Goal: Task Accomplishment & Management: Manage account settings

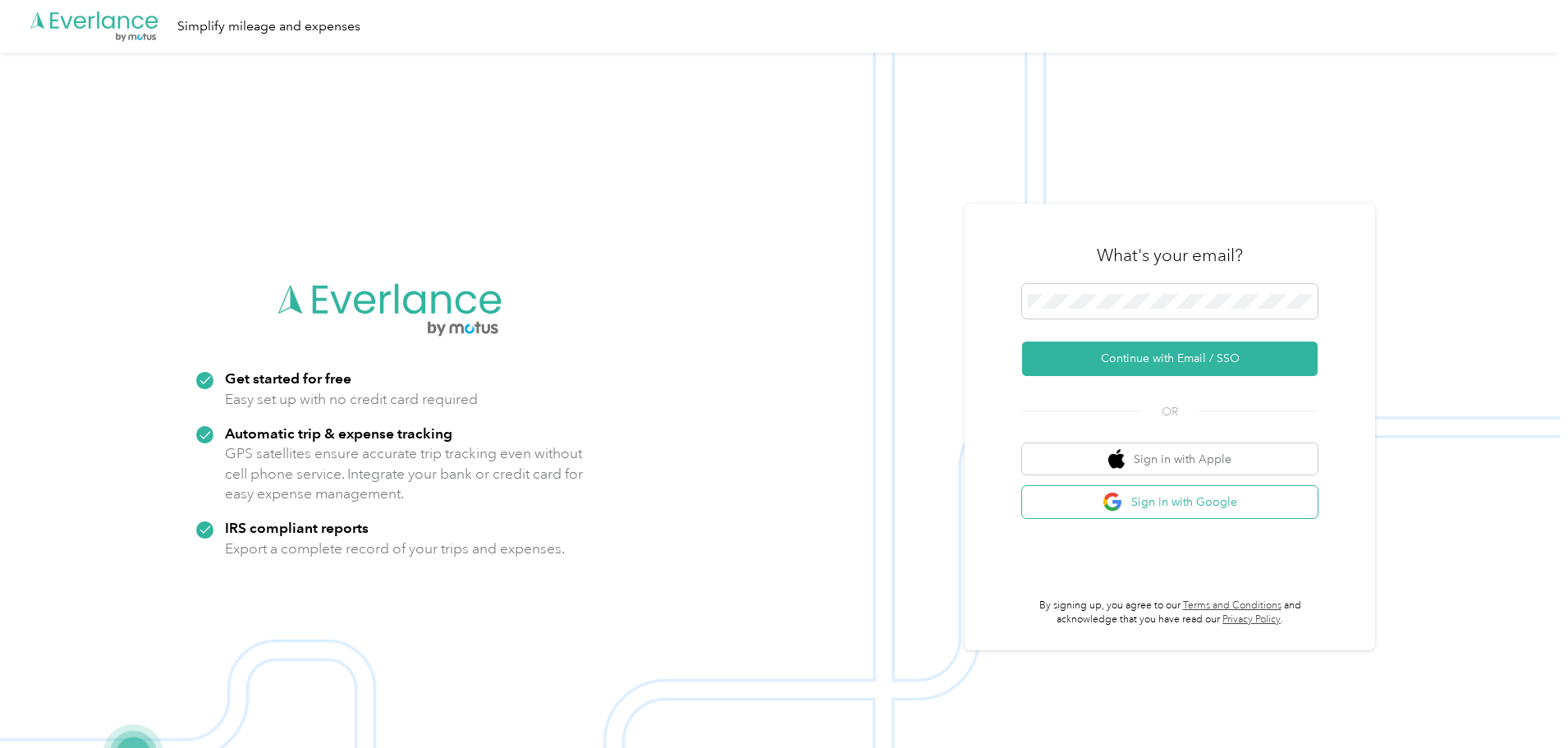
click at [1126, 498] on span "button" at bounding box center [1114, 502] width 23 height 20
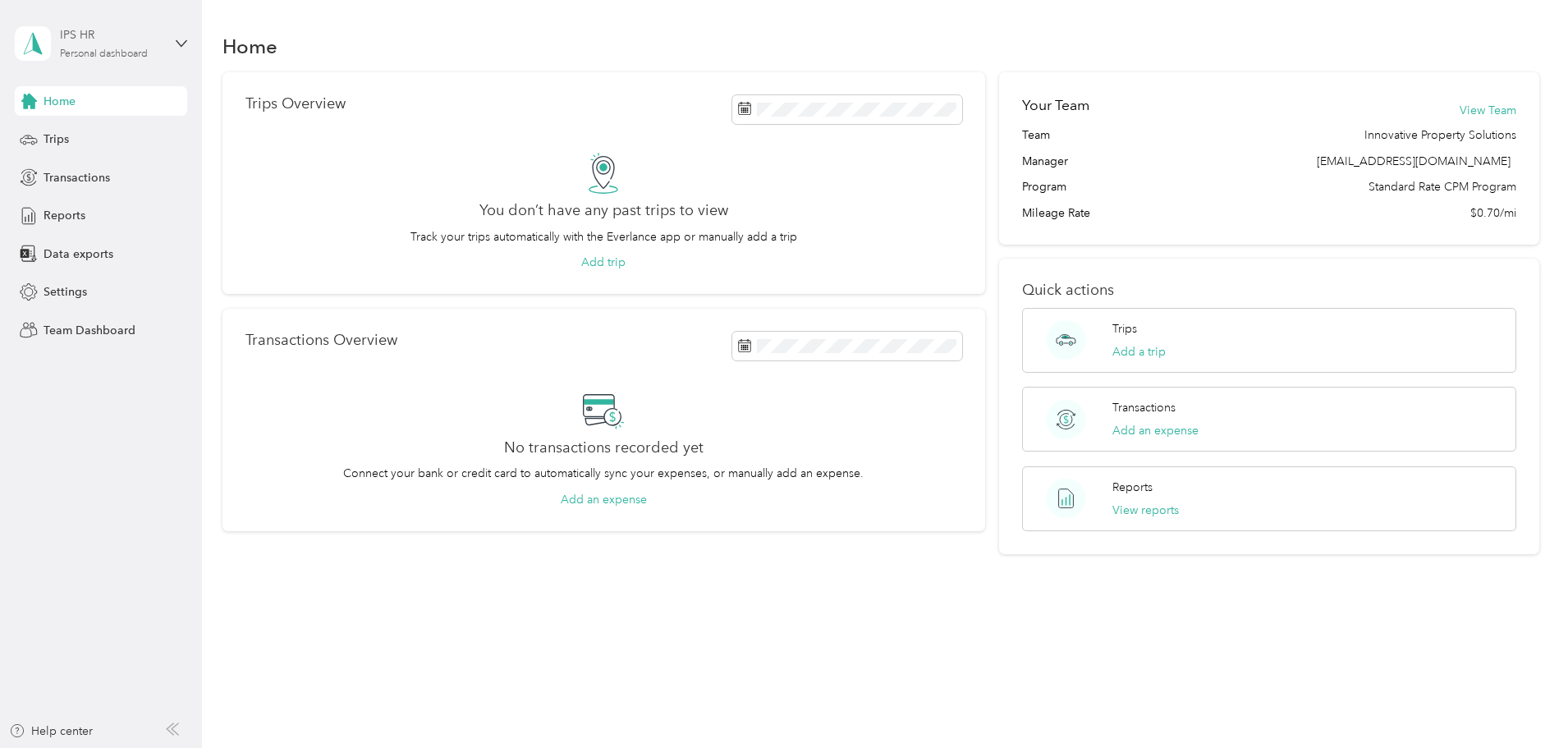
click at [132, 53] on div "Personal dashboard" at bounding box center [103, 54] width 88 height 10
click at [100, 129] on div "Team dashboard" at bounding box center [73, 134] width 88 height 17
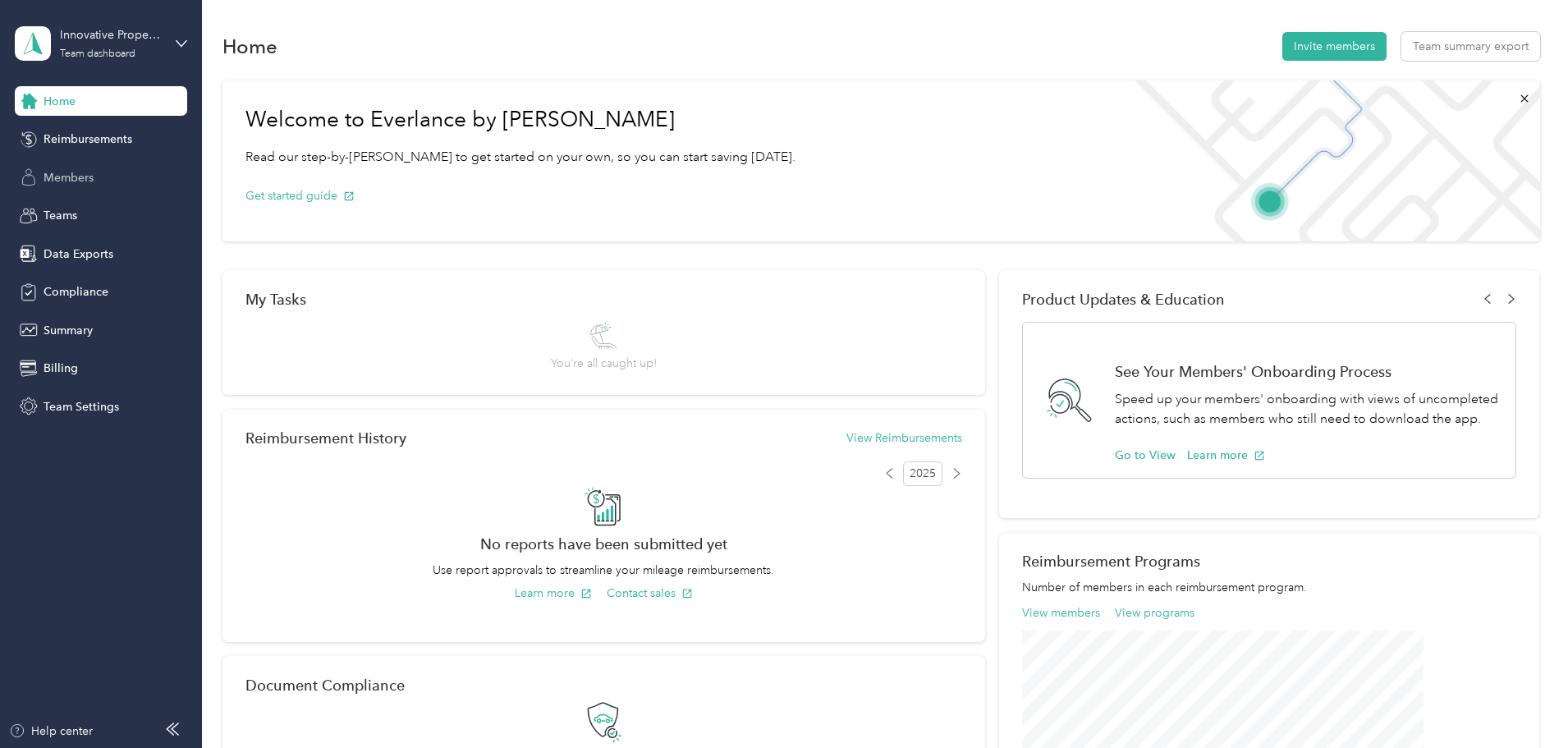
click at [85, 170] on span "Members" at bounding box center [69, 178] width 50 height 17
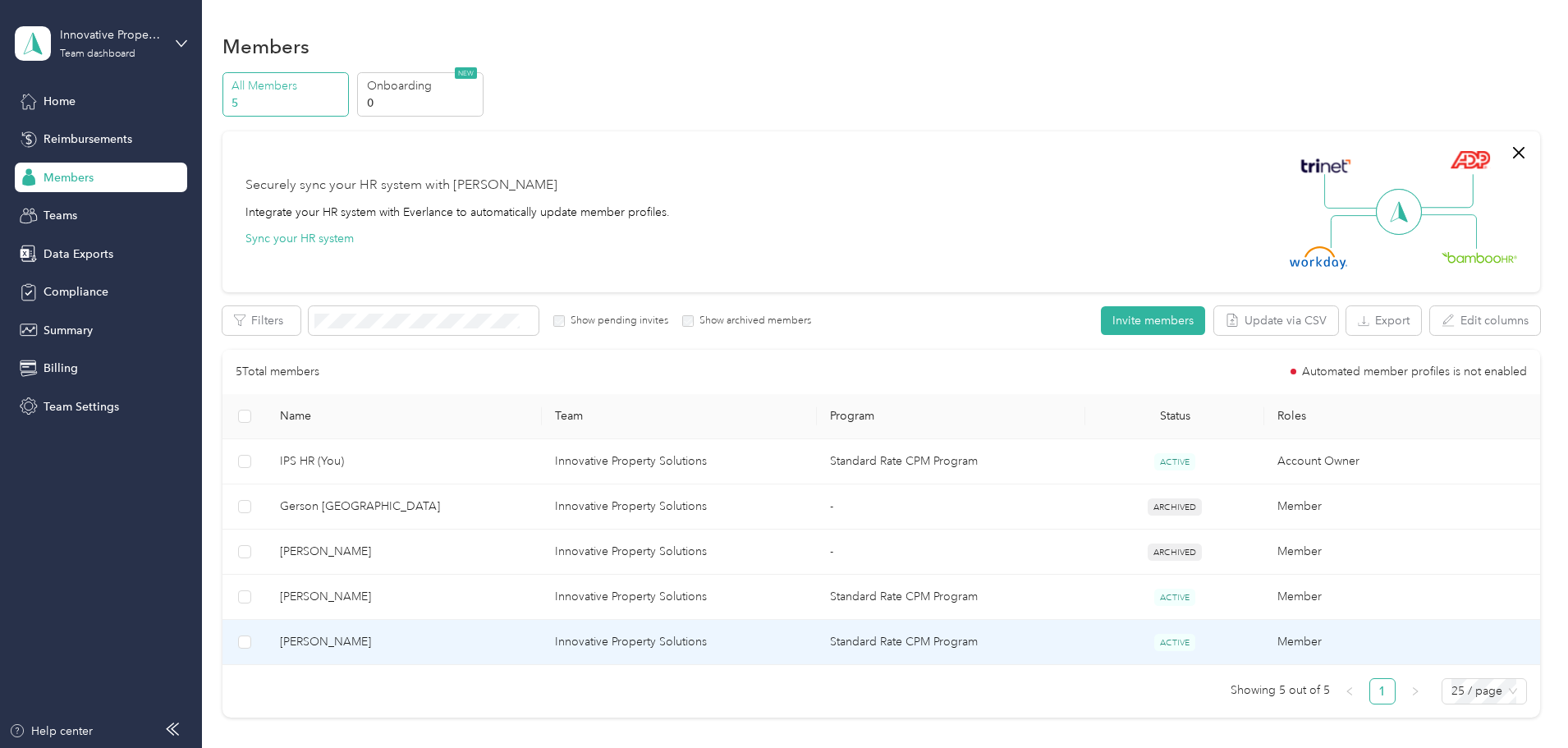
click at [732, 598] on td "Innovative Property Solutions" at bounding box center [679, 597] width 275 height 45
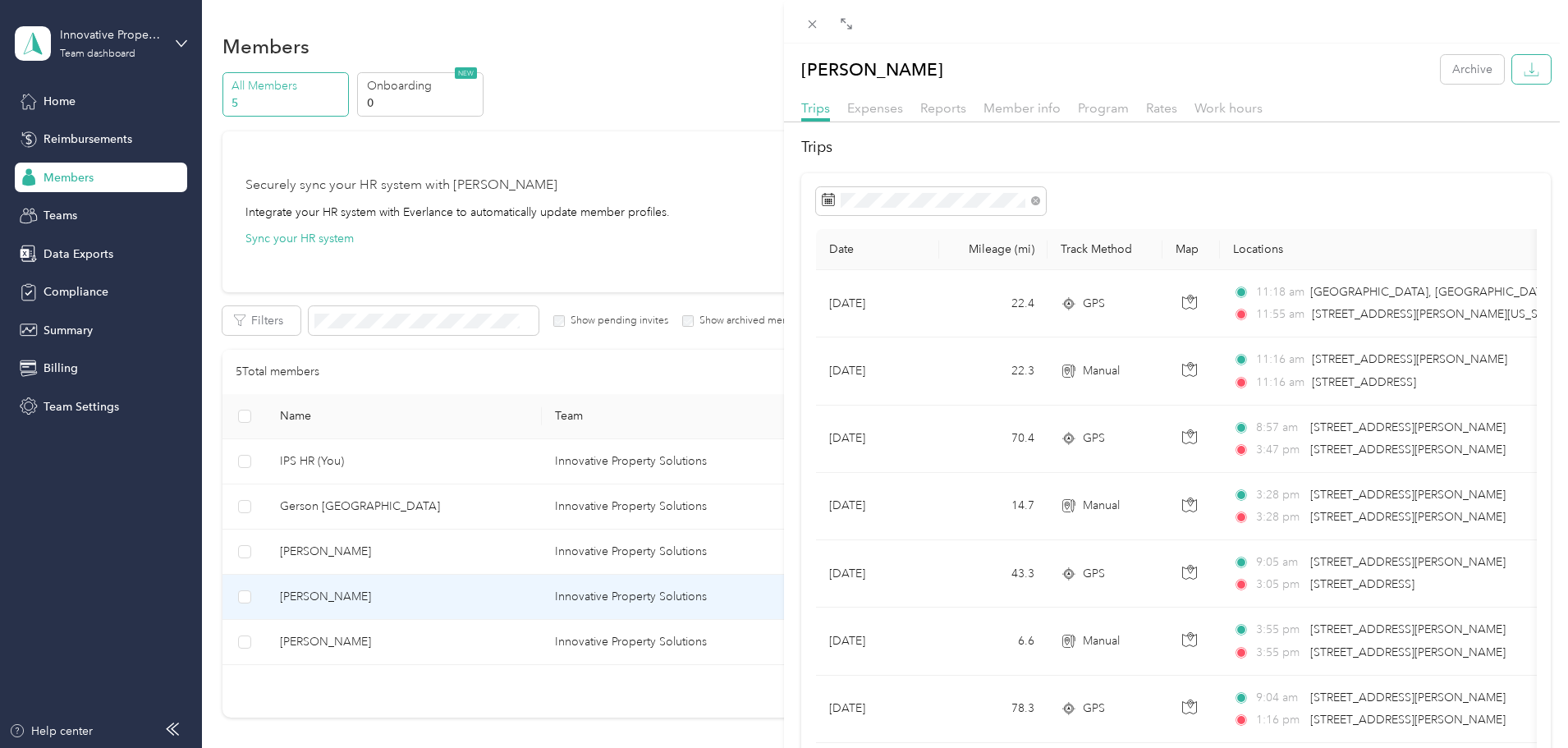
click at [1524, 76] on icon "button" at bounding box center [1531, 70] width 15 height 15
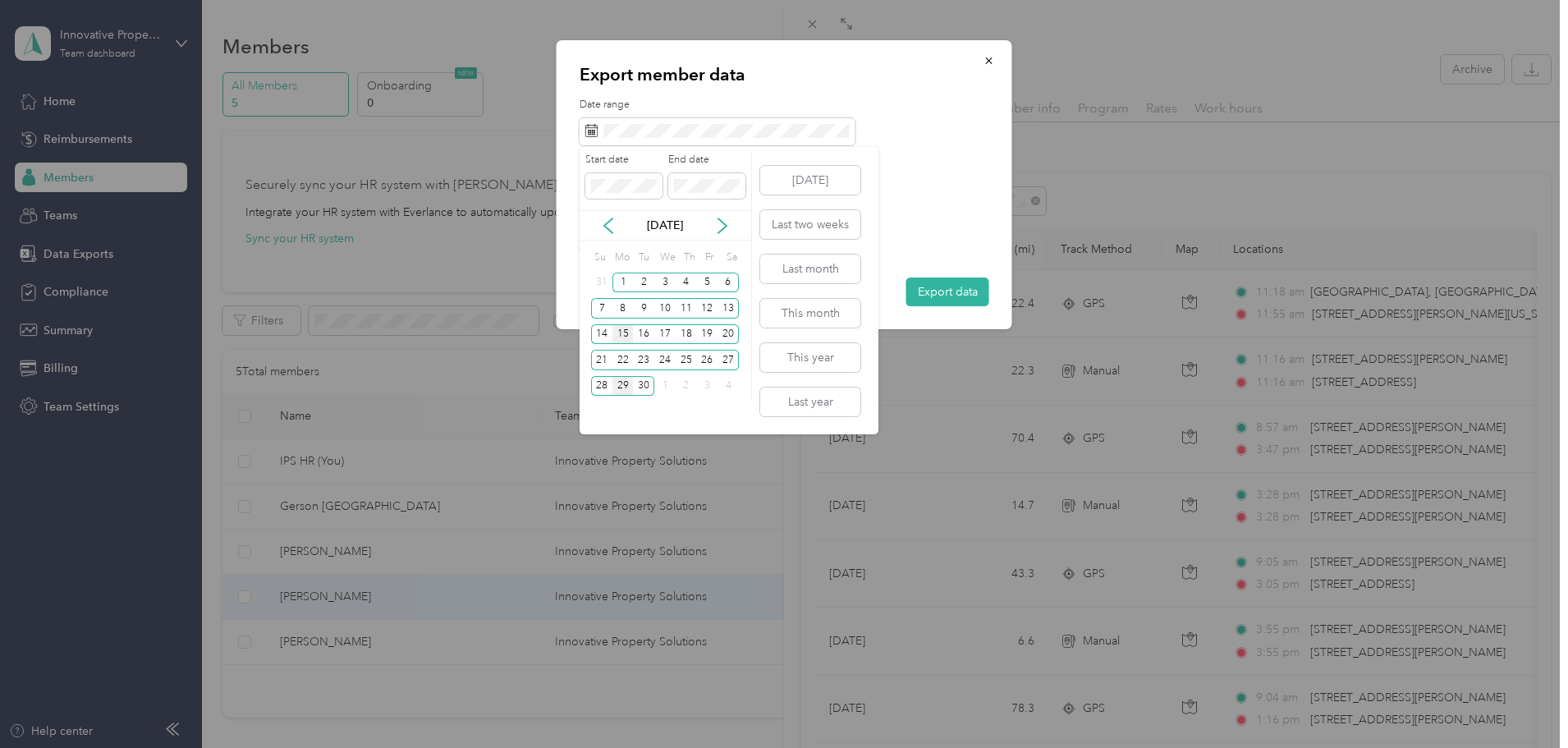
click at [617, 330] on div "15" at bounding box center [623, 334] width 21 height 20
click at [601, 380] on div "28" at bounding box center [602, 386] width 21 height 20
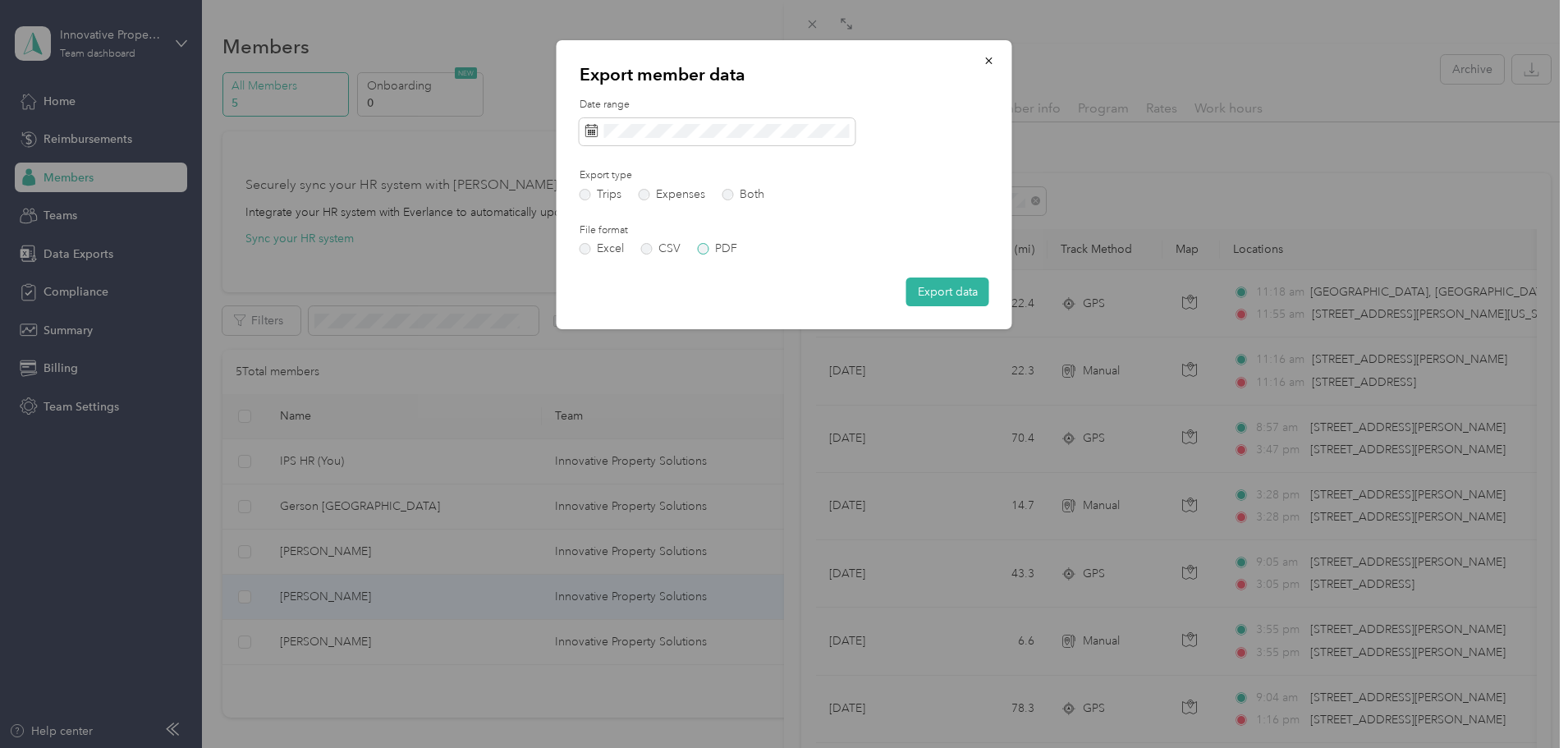
click at [722, 248] on label "PDF" at bounding box center [717, 248] width 40 height 12
click at [966, 289] on button "Export data" at bounding box center [948, 292] width 83 height 29
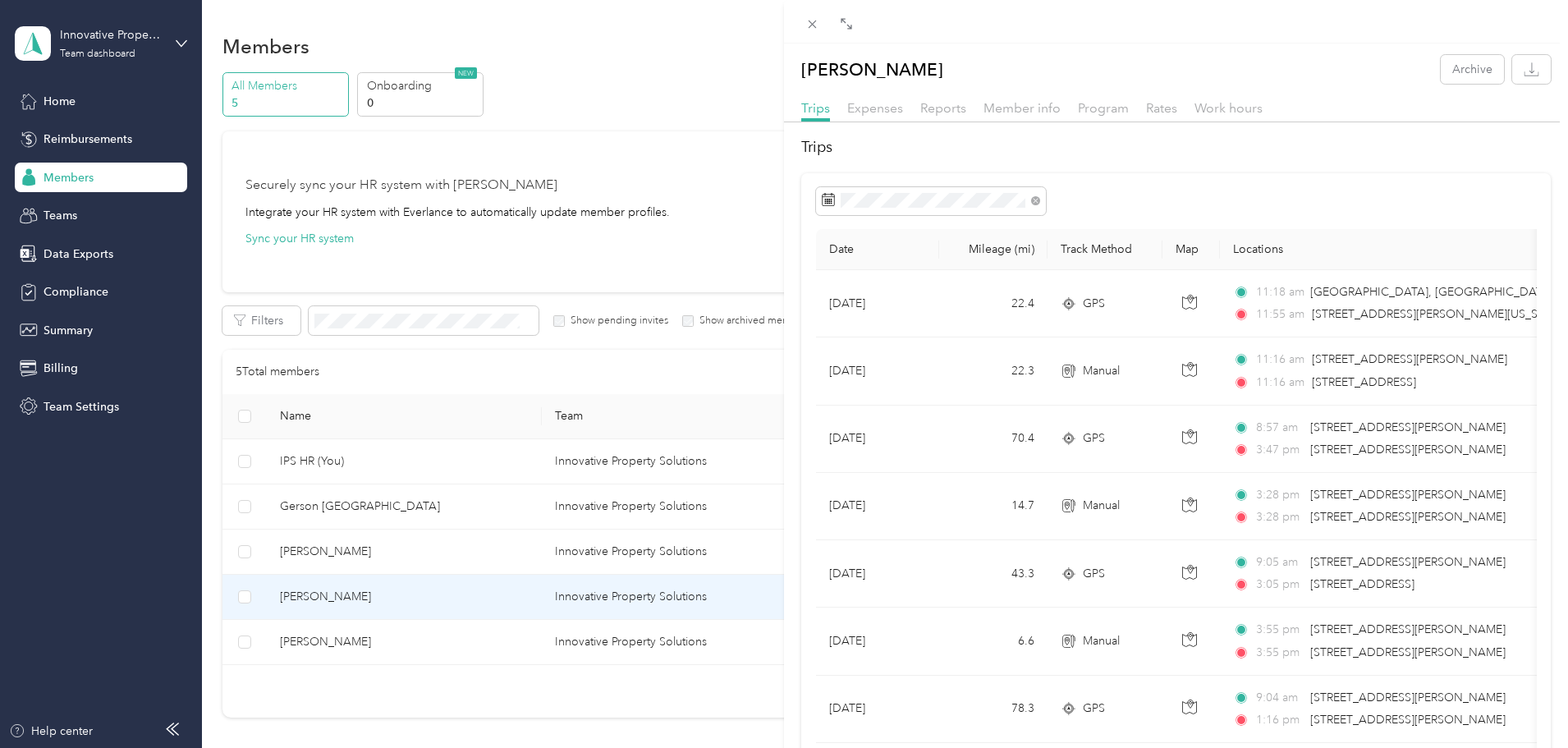
click at [538, 624] on div "[PERSON_NAME] Archive Trips Expenses Reports Member info Program Rates Work hou…" at bounding box center [784, 374] width 1568 height 748
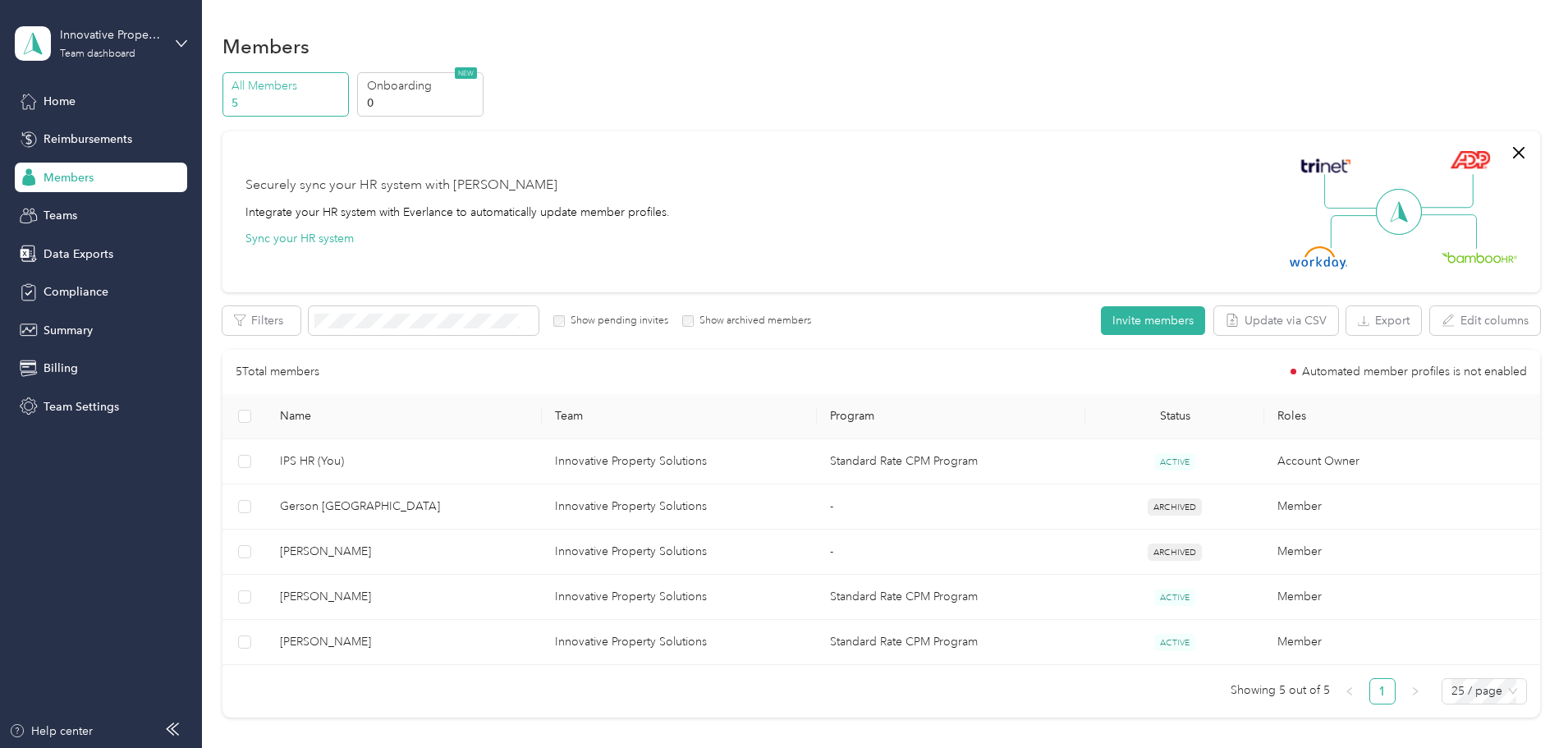
click at [560, 648] on div at bounding box center [784, 374] width 1568 height 748
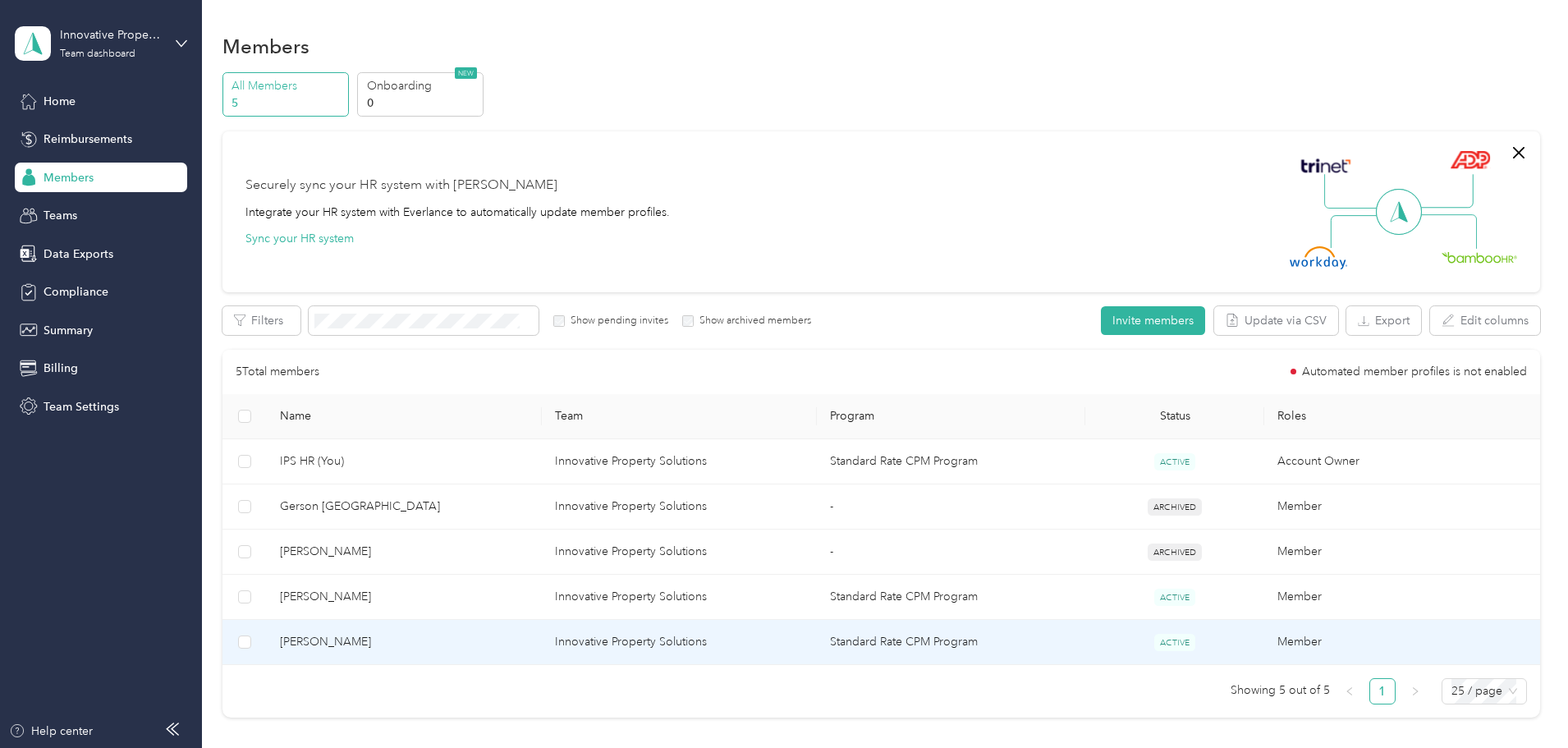
click at [680, 663] on td "Innovative Property Solutions" at bounding box center [679, 642] width 275 height 45
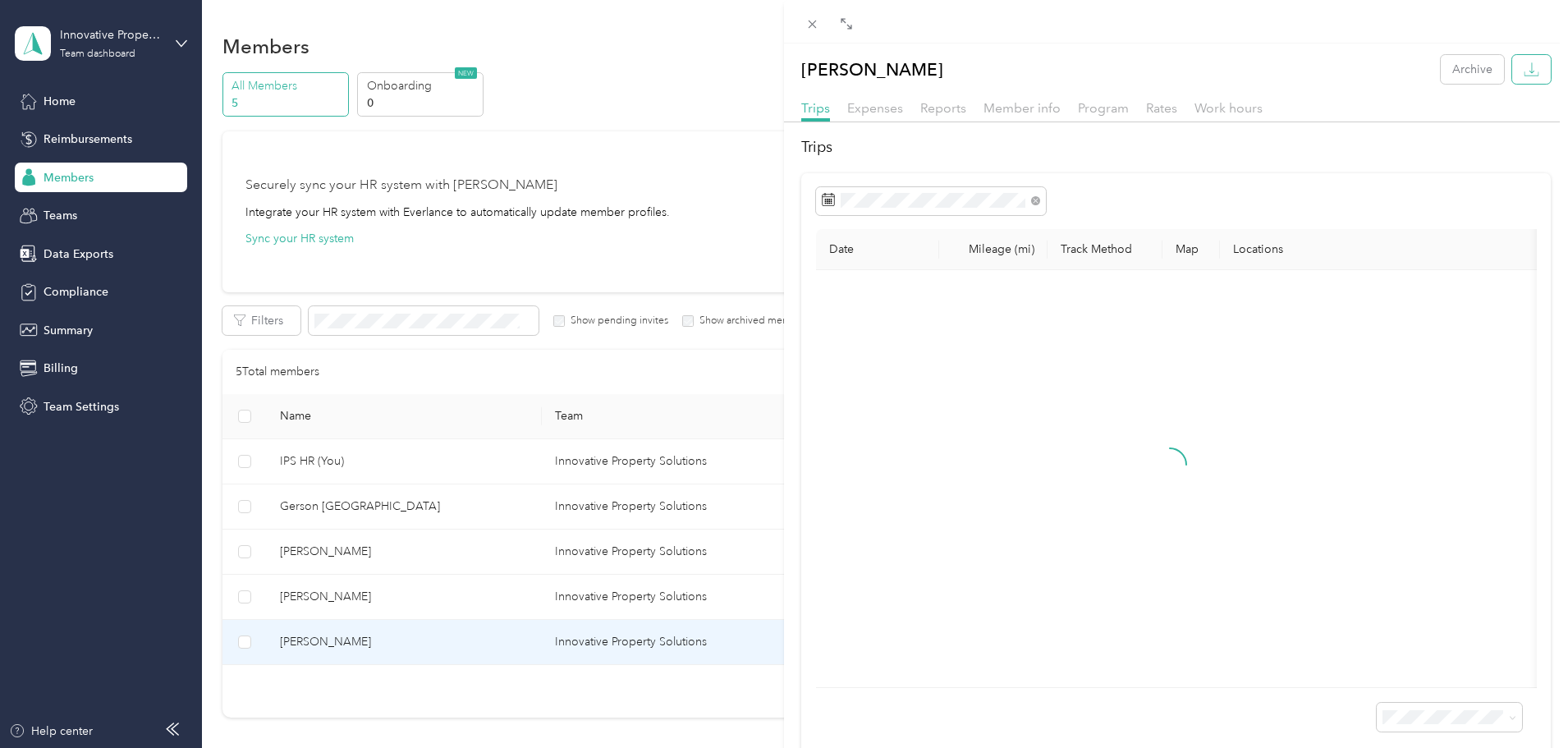
click at [1530, 72] on button "button" at bounding box center [1531, 70] width 39 height 29
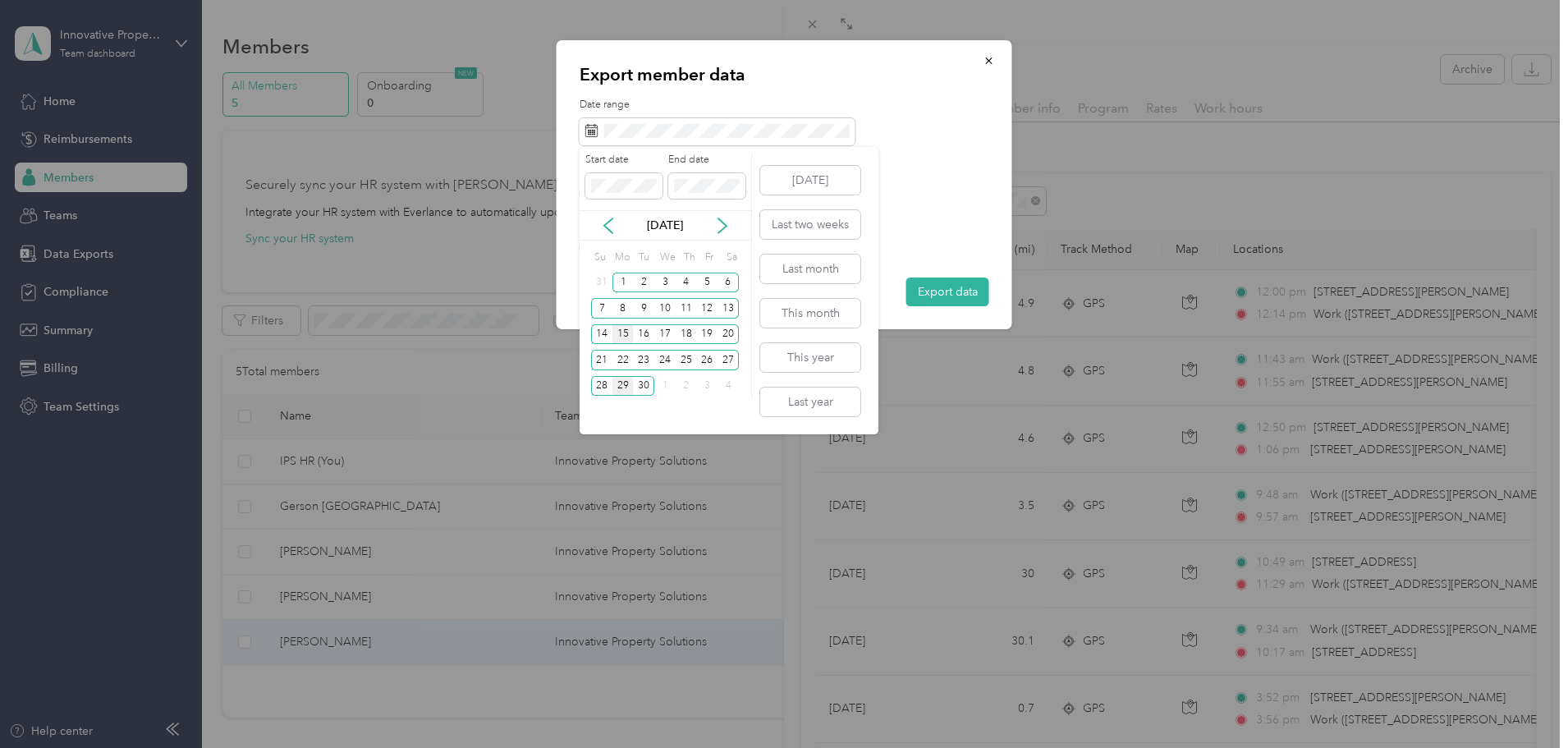
click at [616, 338] on div "15" at bounding box center [623, 334] width 21 height 20
click at [598, 384] on div "28" at bounding box center [602, 386] width 21 height 20
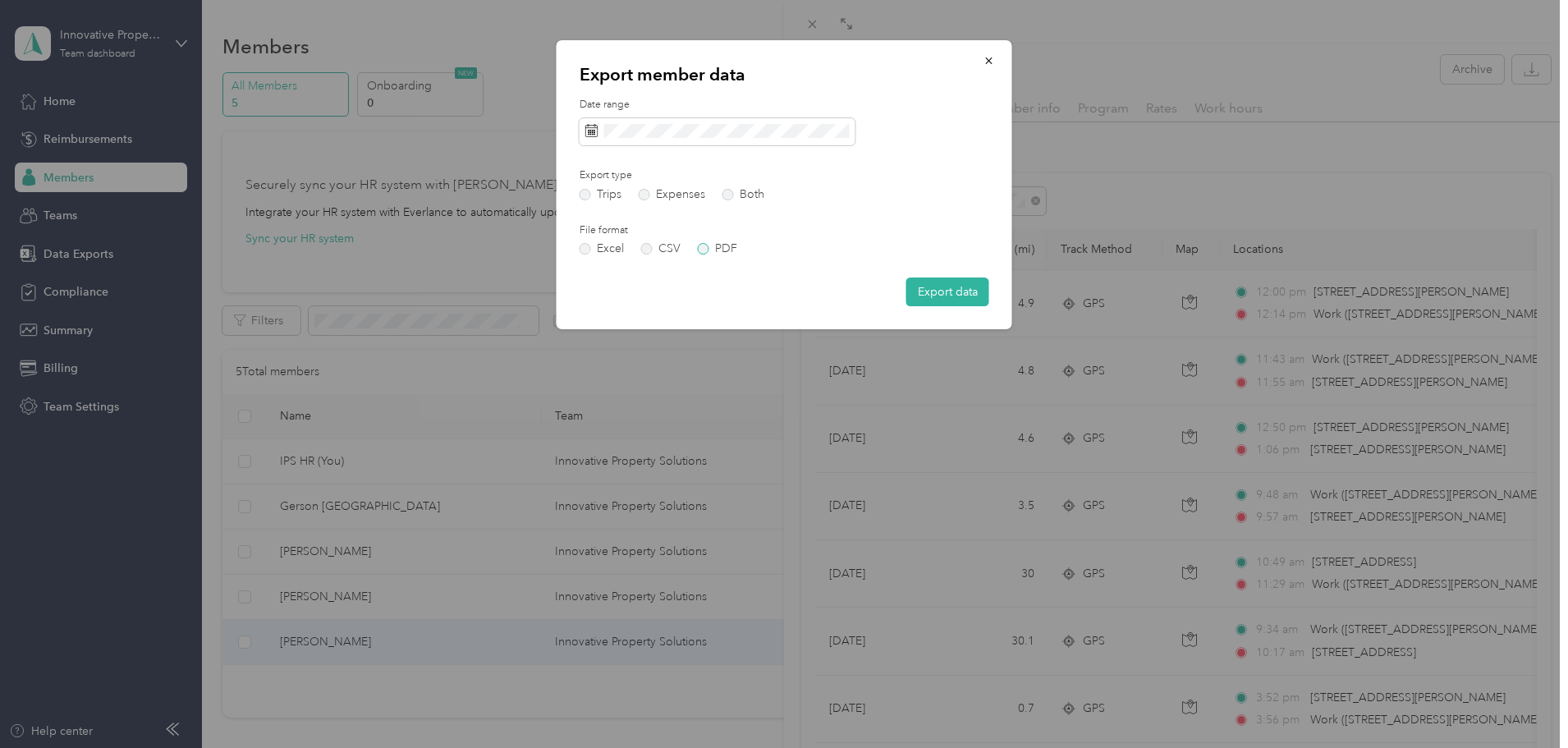
click at [711, 250] on label "PDF" at bounding box center [717, 248] width 40 height 12
click at [930, 291] on button "Export data" at bounding box center [948, 292] width 83 height 29
